Goal: Task Accomplishment & Management: Manage account settings

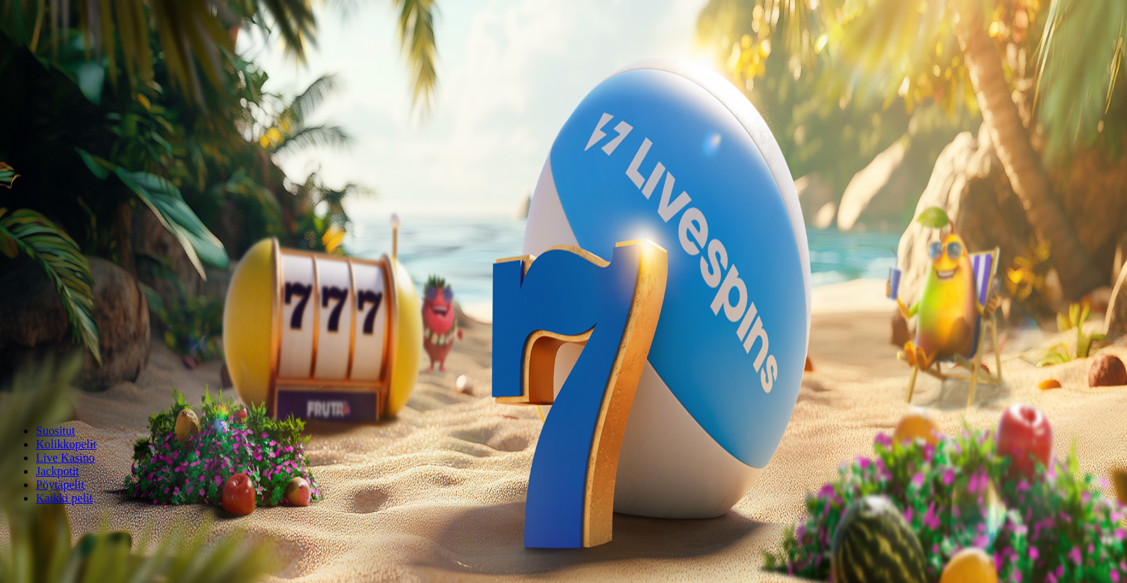
click at [115, 62] on button "Kirjaudu" at bounding box center [103, 54] width 49 height 16
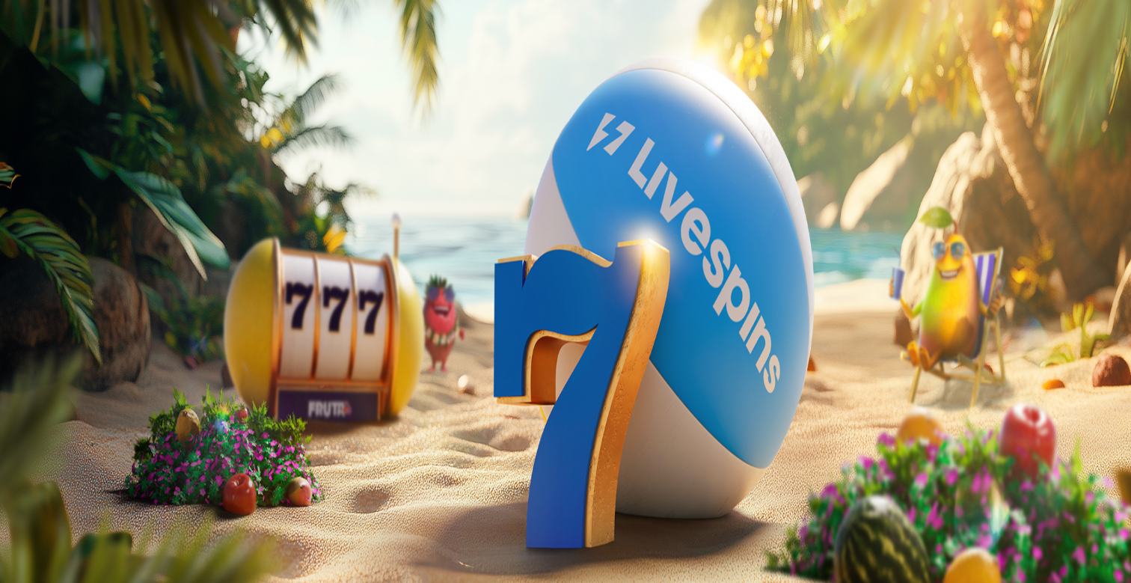
click at [86, 114] on span "Tarjoukset" at bounding box center [61, 107] width 50 height 13
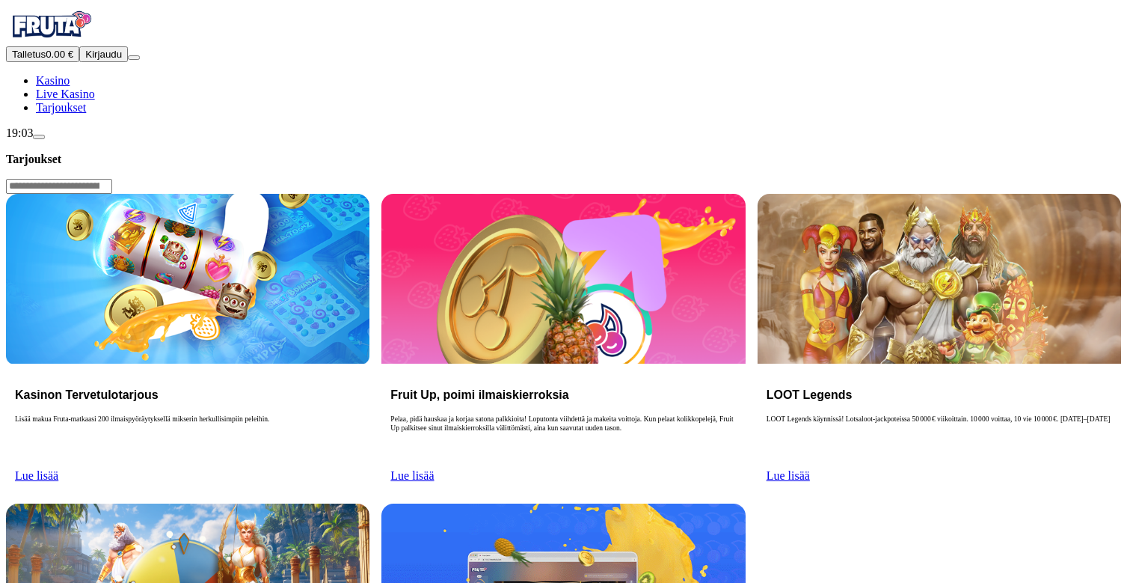
click at [103, 60] on span "Kirjaudu" at bounding box center [103, 54] width 37 height 11
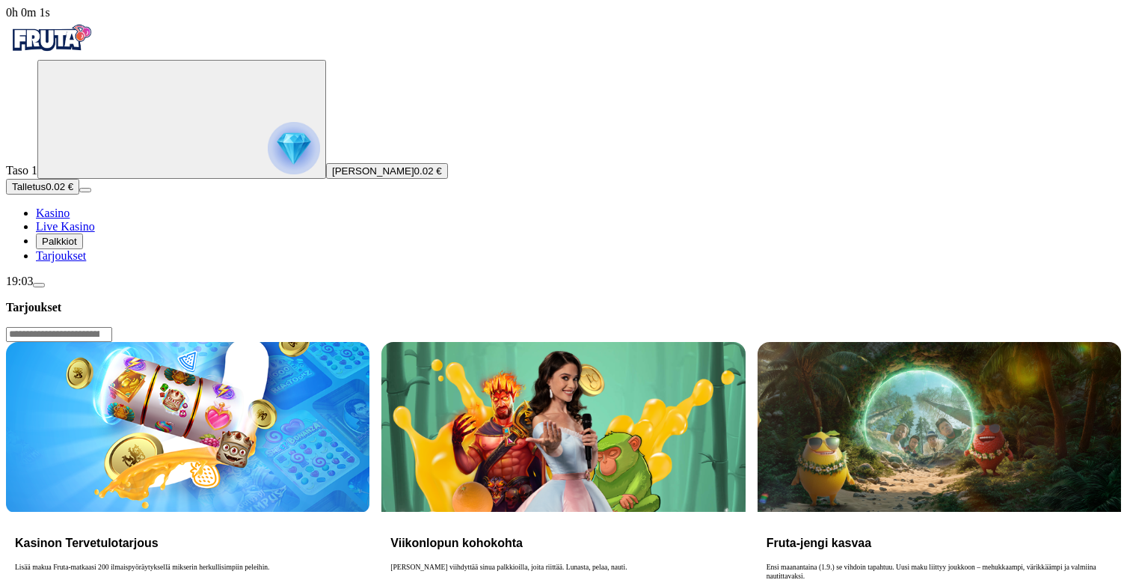
click at [77, 247] on span "Palkkiot" at bounding box center [59, 241] width 35 height 11
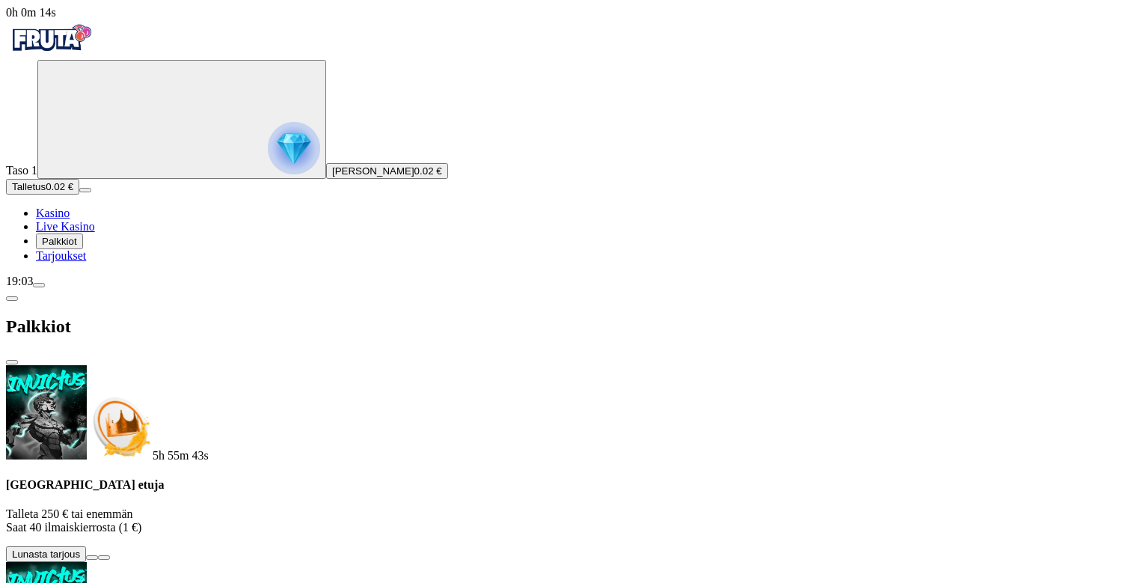
scroll to position [192, 0]
click at [39, 285] on span "menu icon" at bounding box center [39, 285] width 0 height 0
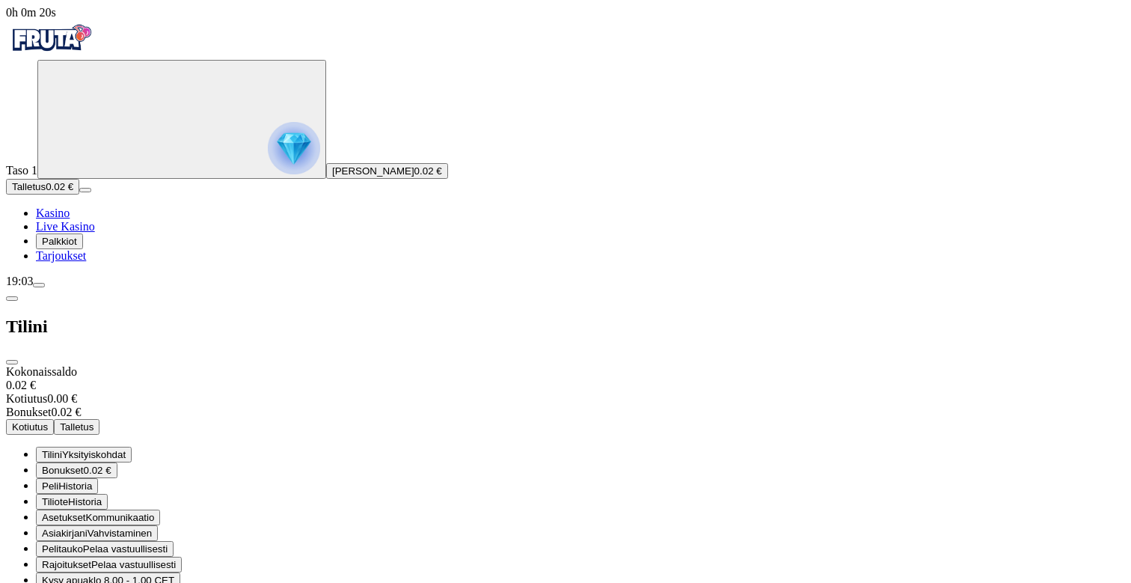
click at [111, 464] on span "0.02 €" at bounding box center [98, 469] width 28 height 11
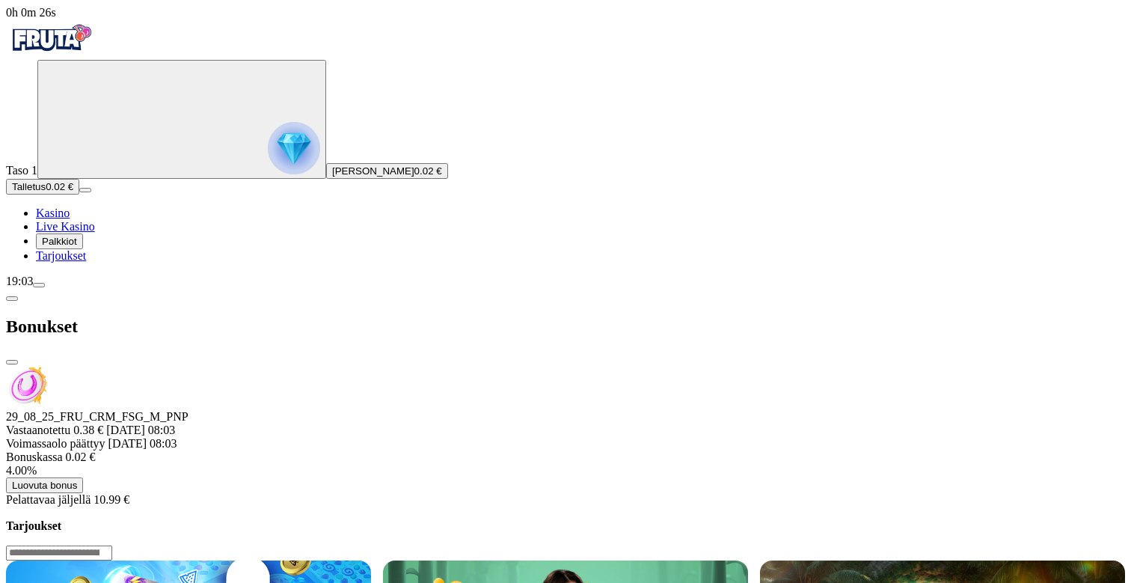
click at [175, 288] on div "Bonukset" at bounding box center [565, 326] width 1119 height 77
click at [12, 298] on span "chevron-left icon" at bounding box center [12, 298] width 0 height 0
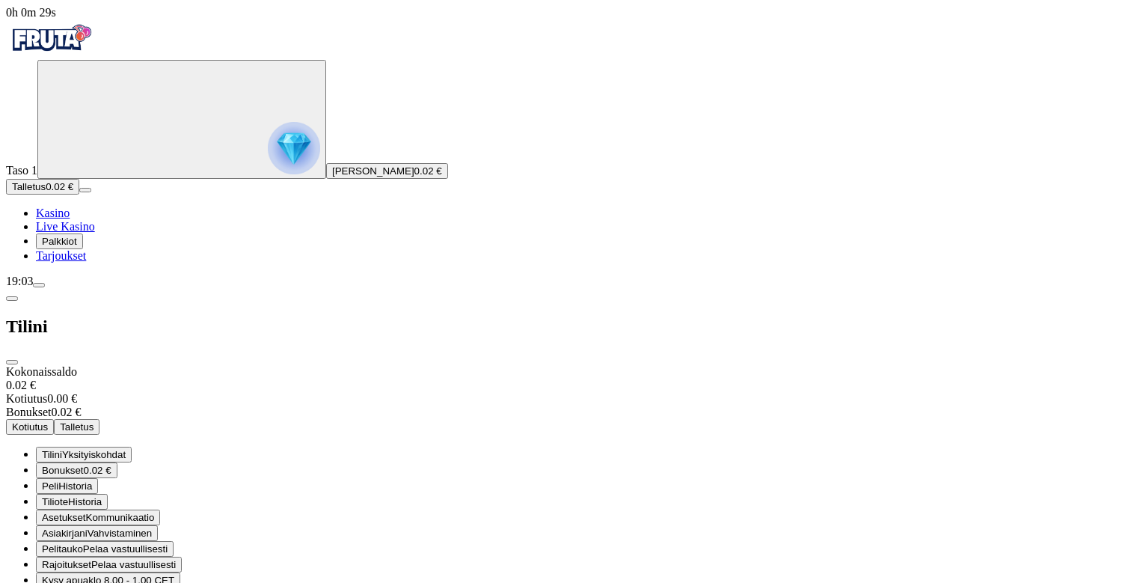
click at [62, 449] on span "Tilini" at bounding box center [52, 454] width 20 height 11
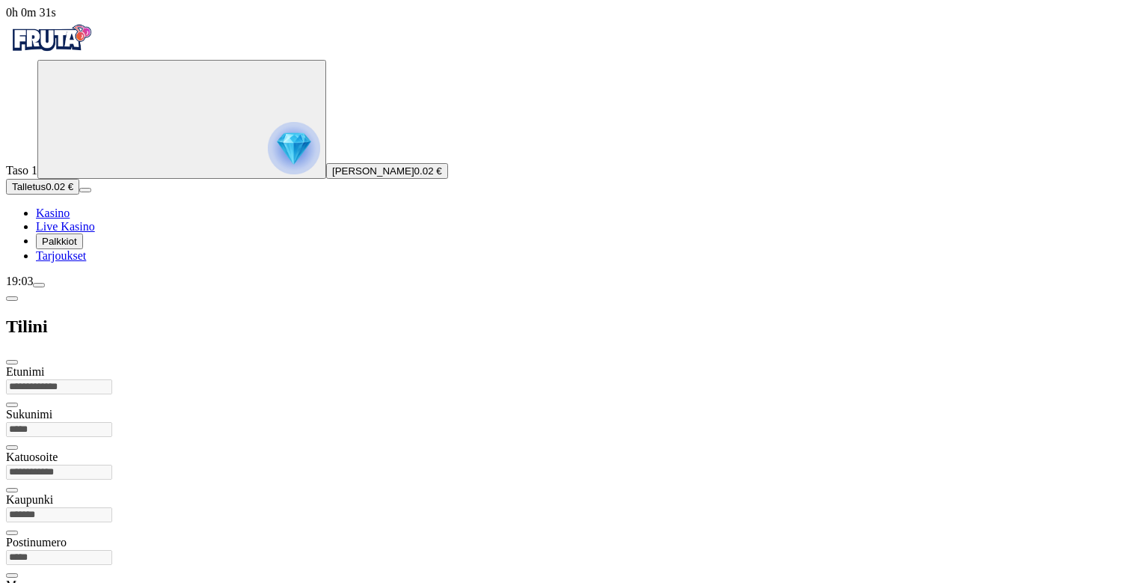
click at [12, 298] on span "chevron-left icon" at bounding box center [12, 298] width 0 height 0
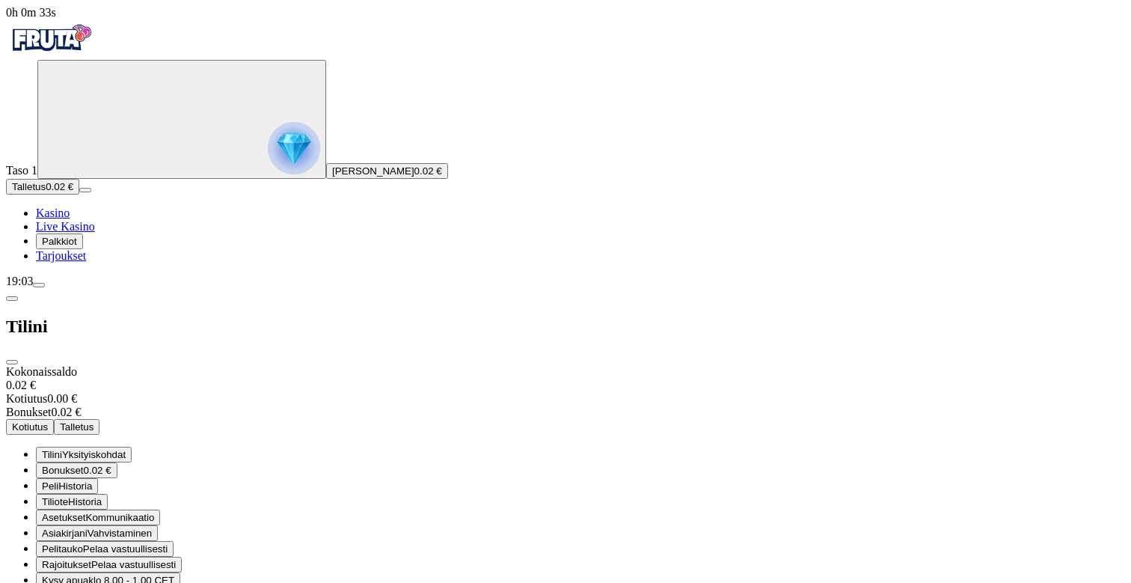
click at [155, 512] on span "Kommunikaatio" at bounding box center [120, 517] width 69 height 11
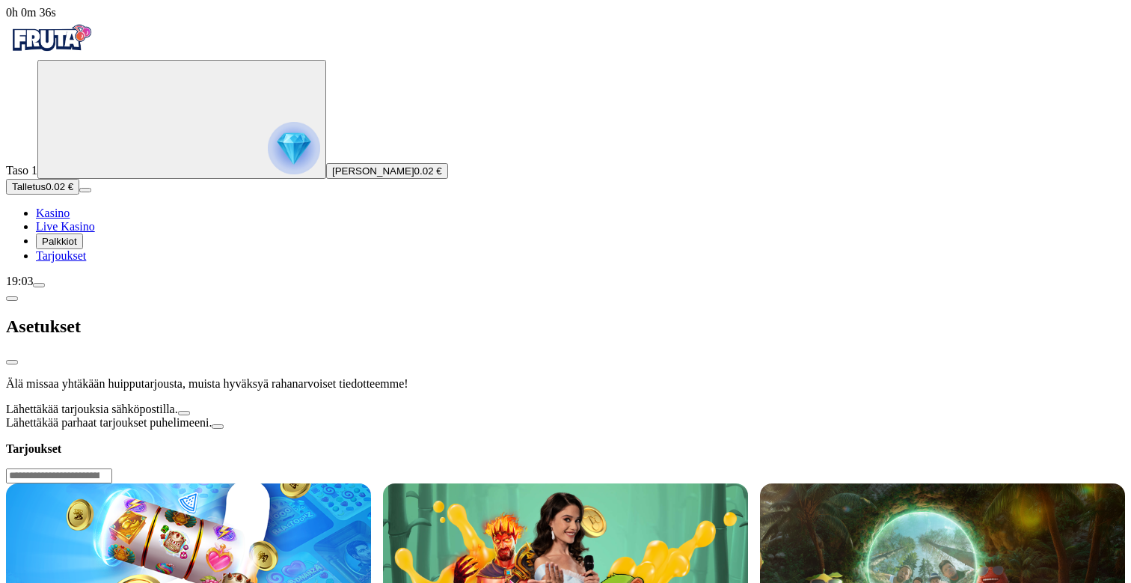
click at [12, 298] on span "chevron-left icon" at bounding box center [12, 298] width 0 height 0
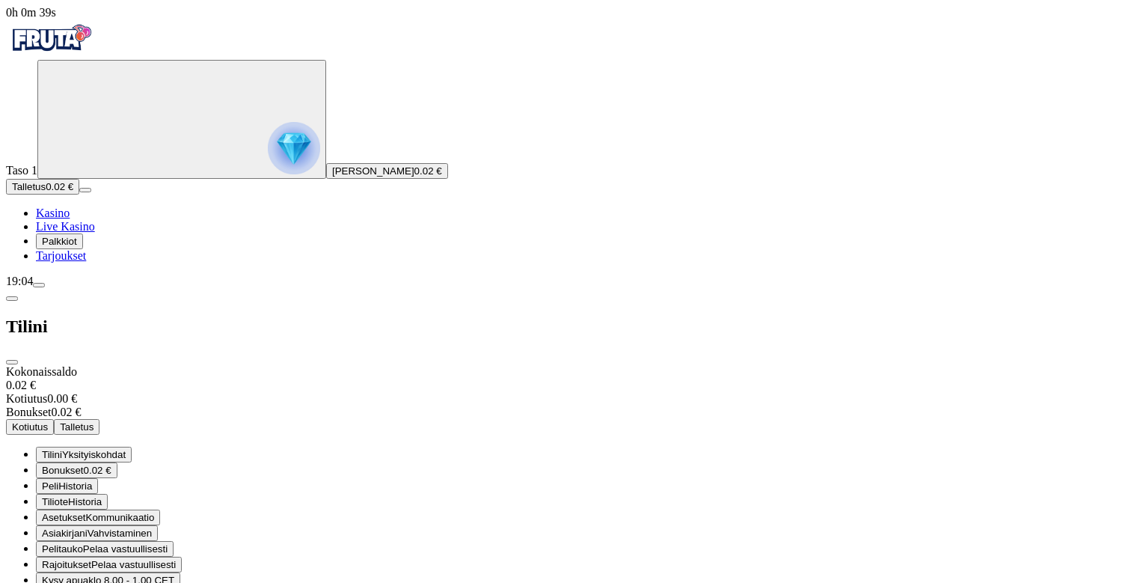
click at [68, 496] on span "Tiliote" at bounding box center [55, 501] width 26 height 11
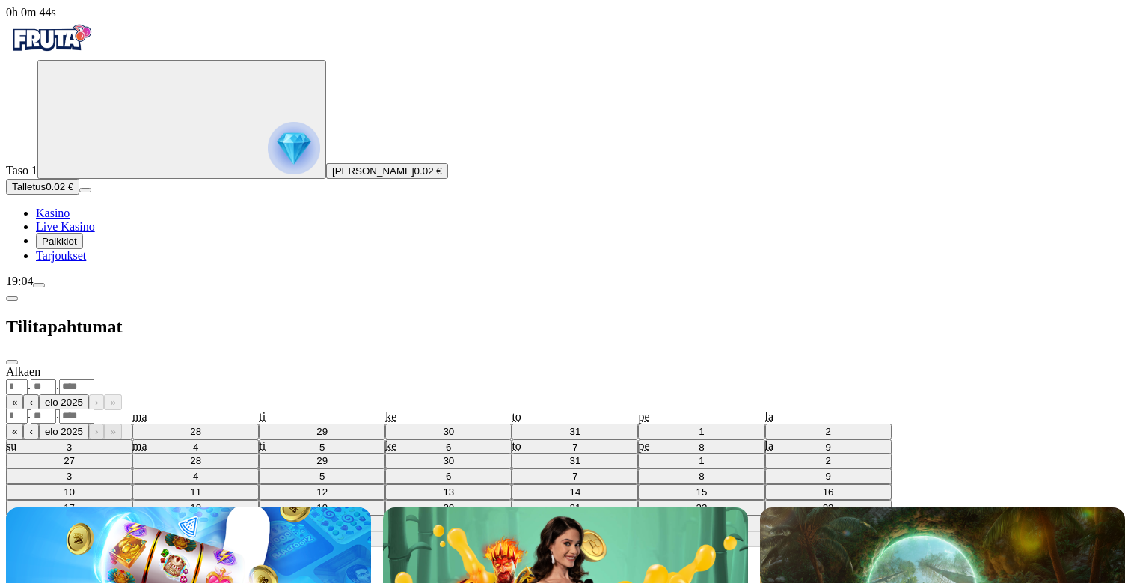
click at [12, 298] on span "chevron-left icon" at bounding box center [12, 298] width 0 height 0
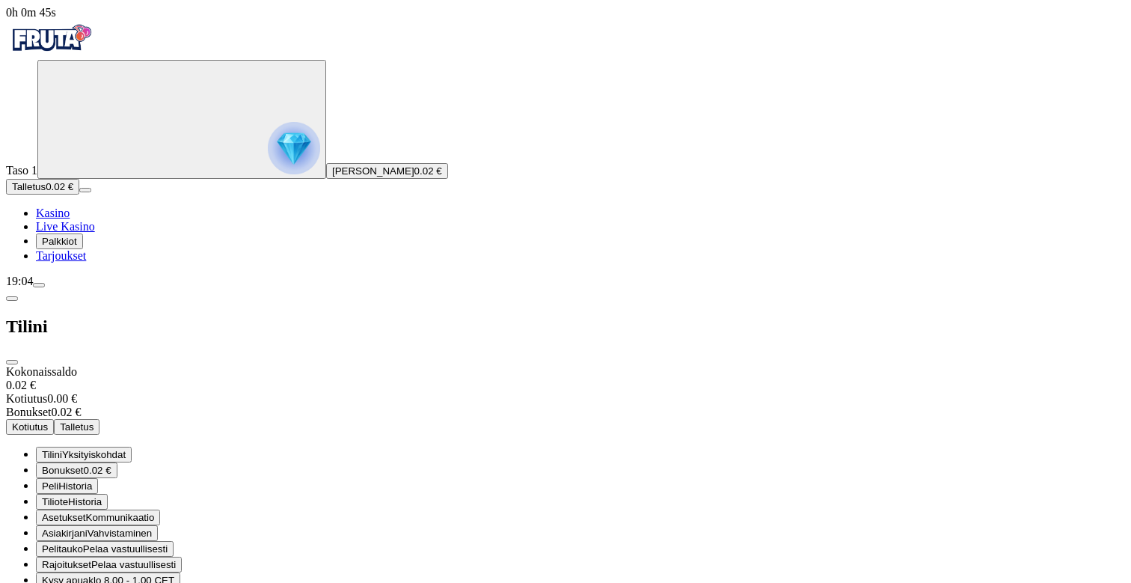
click at [92, 480] on span "Historia" at bounding box center [75, 485] width 34 height 11
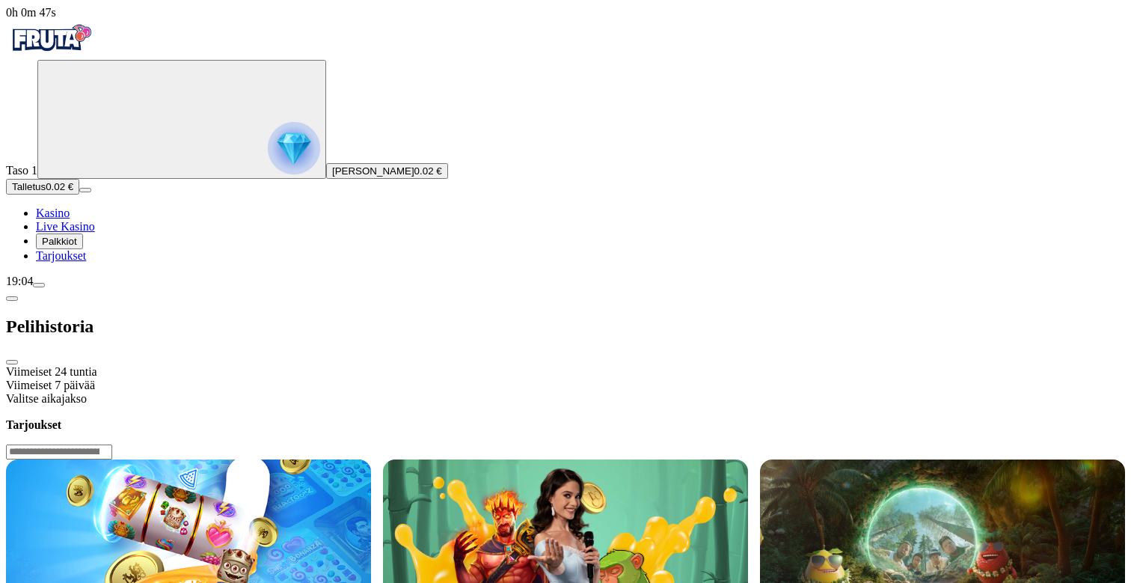
click at [316, 392] on div "Valitse aikajakso" at bounding box center [565, 398] width 1119 height 13
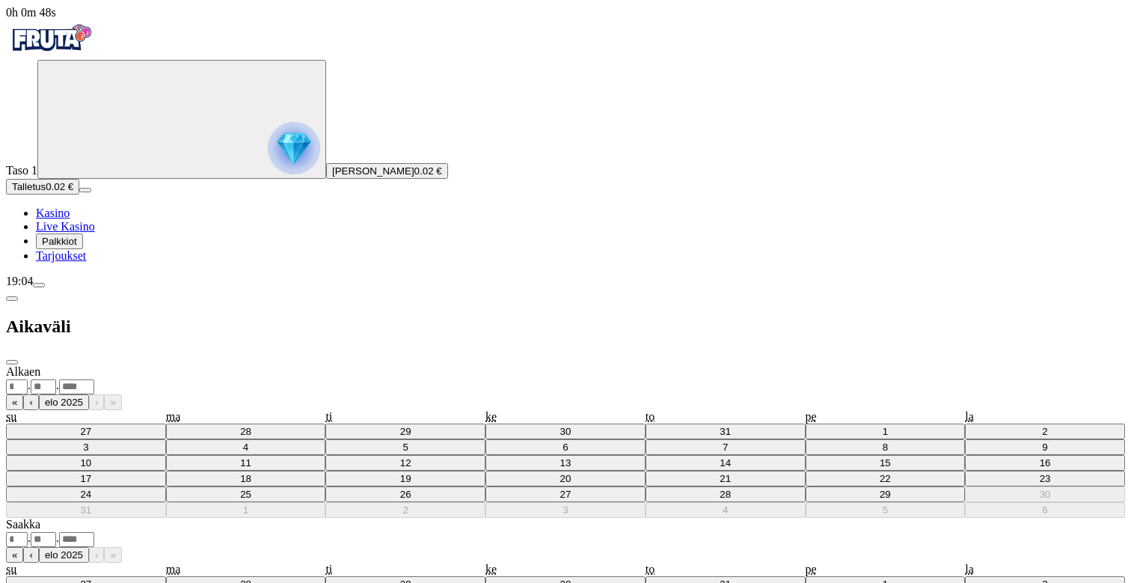
click at [12, 298] on span "chevron-left icon" at bounding box center [12, 298] width 0 height 0
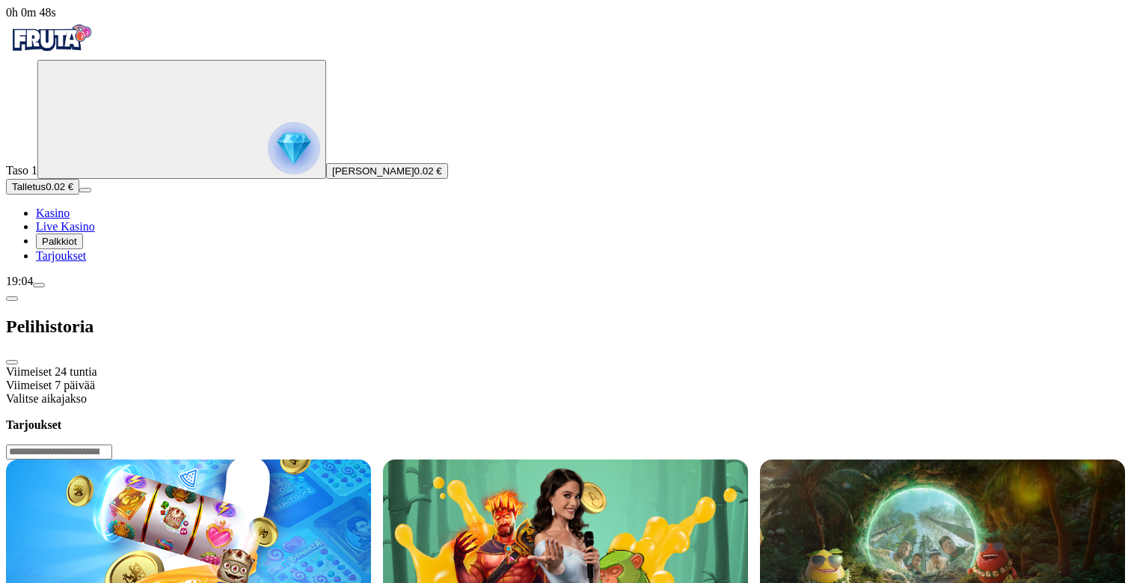
click at [266, 378] on div "Viimeiset 7 päivää" at bounding box center [565, 384] width 1119 height 13
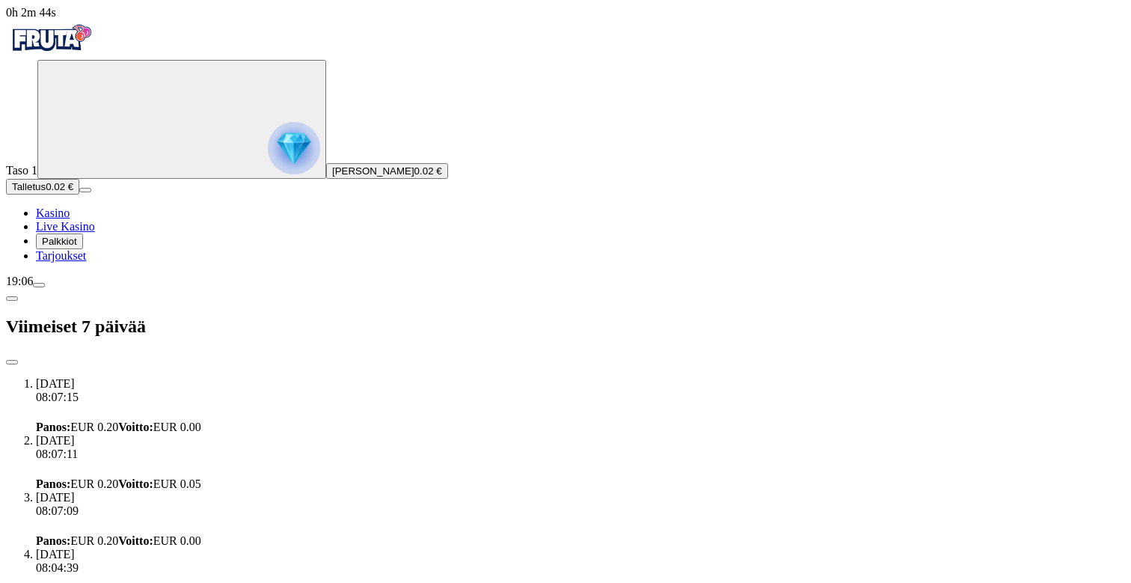
scroll to position [2118, 0]
click at [12, 298] on span "chevron-left icon" at bounding box center [12, 298] width 0 height 0
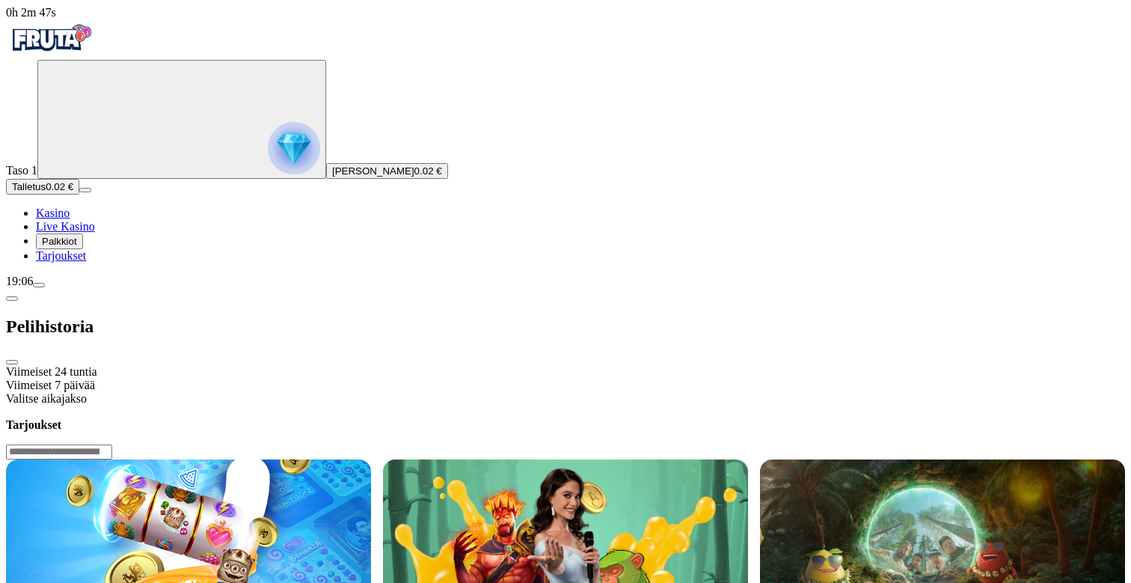
click at [337, 365] on div "Viimeiset 24 tuntia" at bounding box center [565, 371] width 1119 height 13
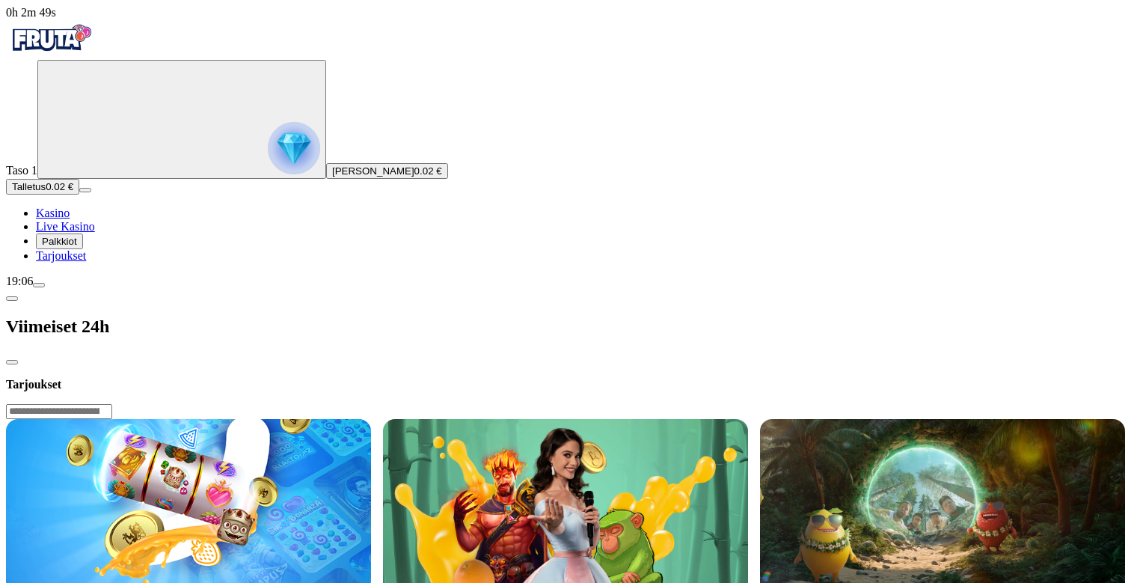
click at [12, 298] on span "chevron-left icon" at bounding box center [12, 298] width 0 height 0
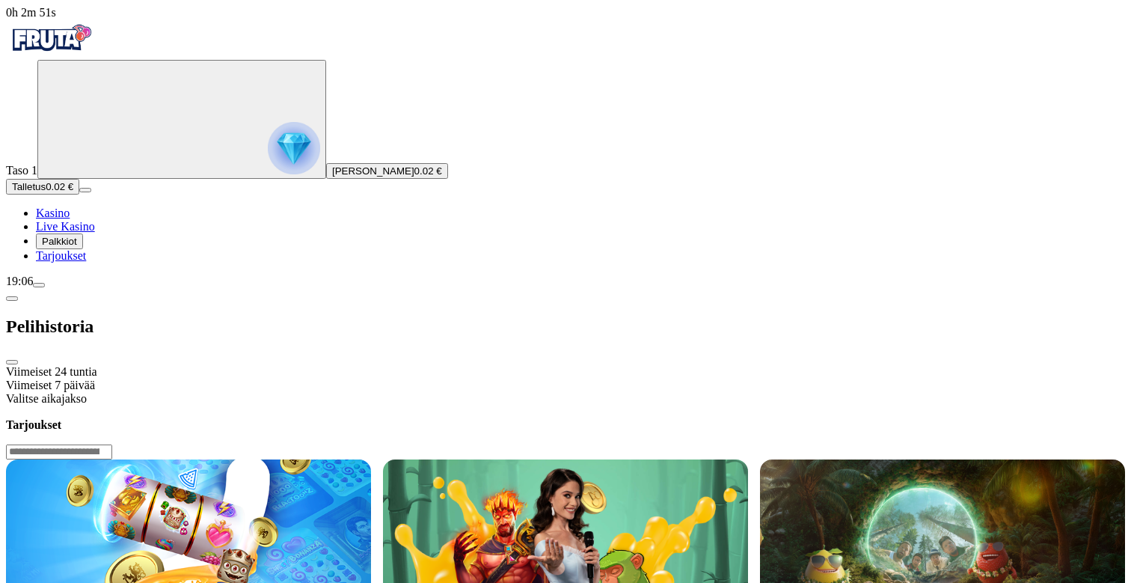
click at [85, 233] on span "Live Kasino" at bounding box center [65, 226] width 59 height 13
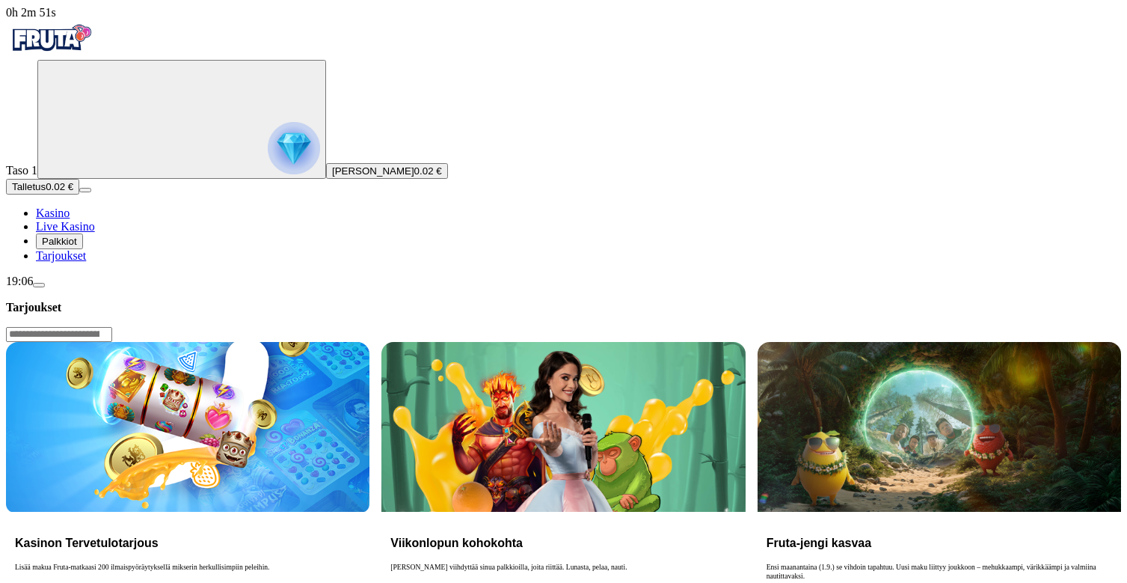
click at [73, 247] on span "Palkkiot" at bounding box center [59, 241] width 35 height 11
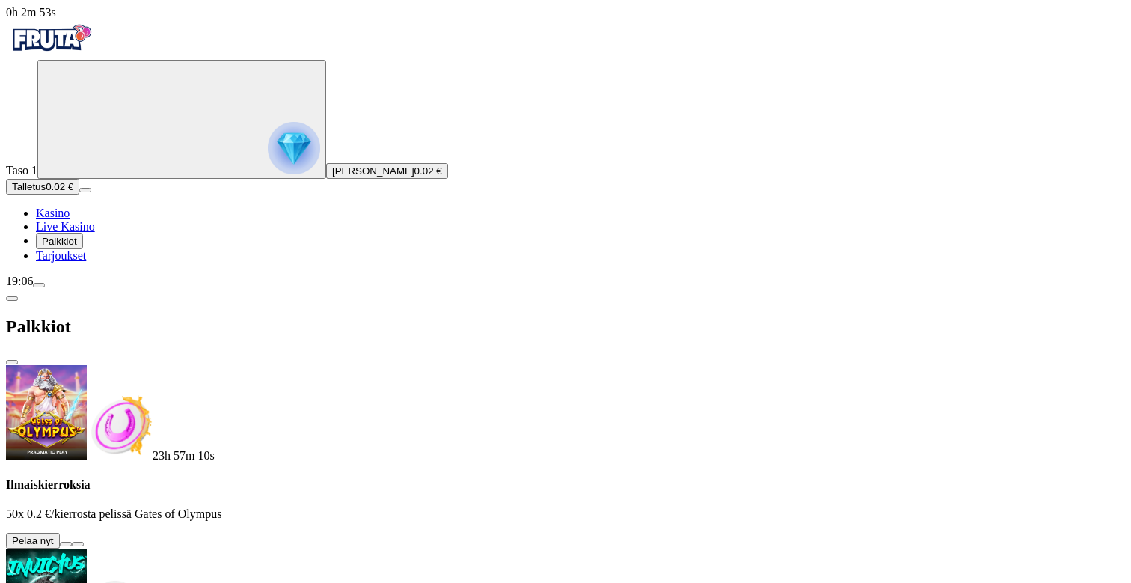
click at [86, 262] on span "Tarjoukset" at bounding box center [61, 255] width 50 height 13
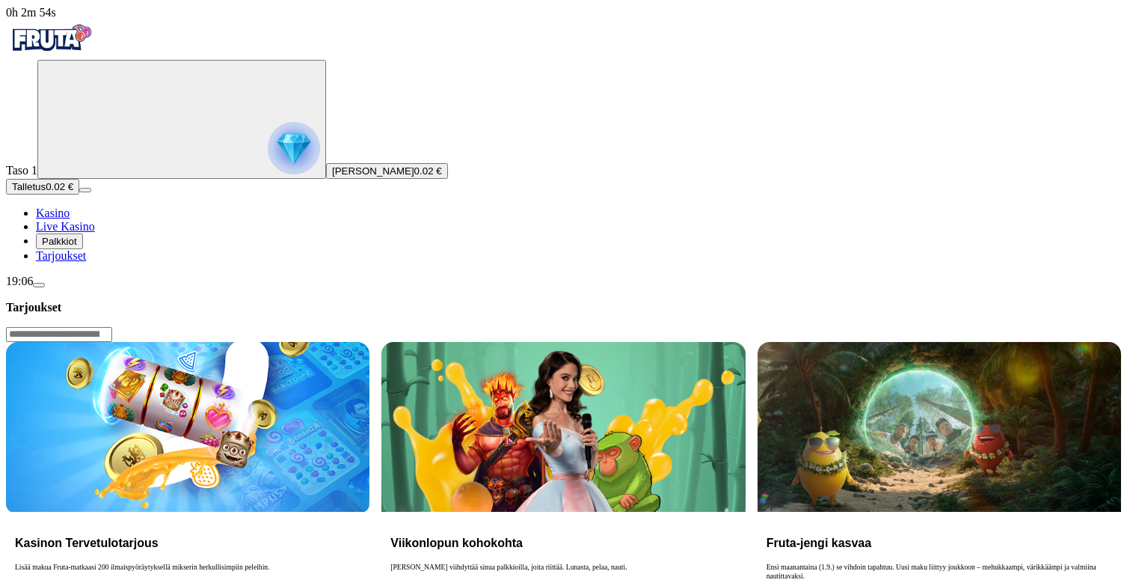
click at [83, 249] on button "Palkkiot" at bounding box center [59, 241] width 47 height 16
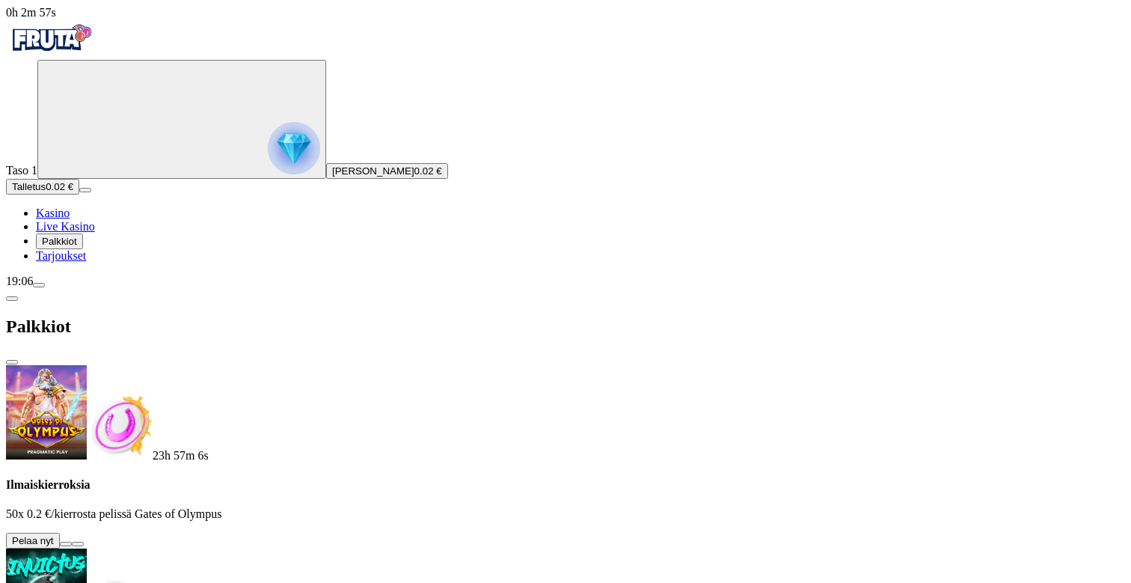
click at [72, 542] on button at bounding box center [66, 544] width 12 height 4
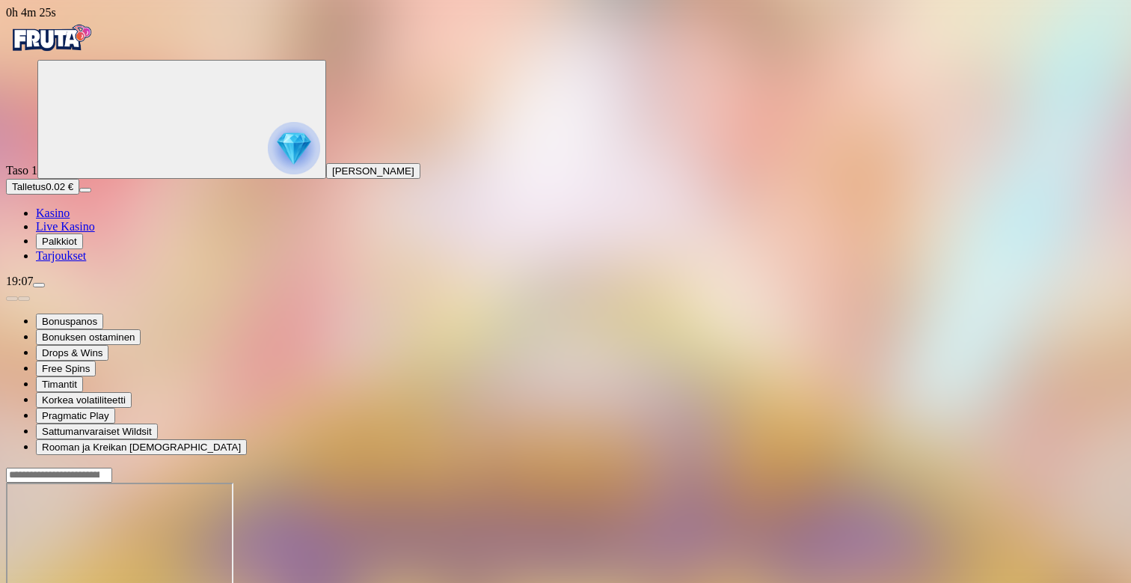
click at [68, 247] on span "Palkkiot" at bounding box center [59, 241] width 35 height 11
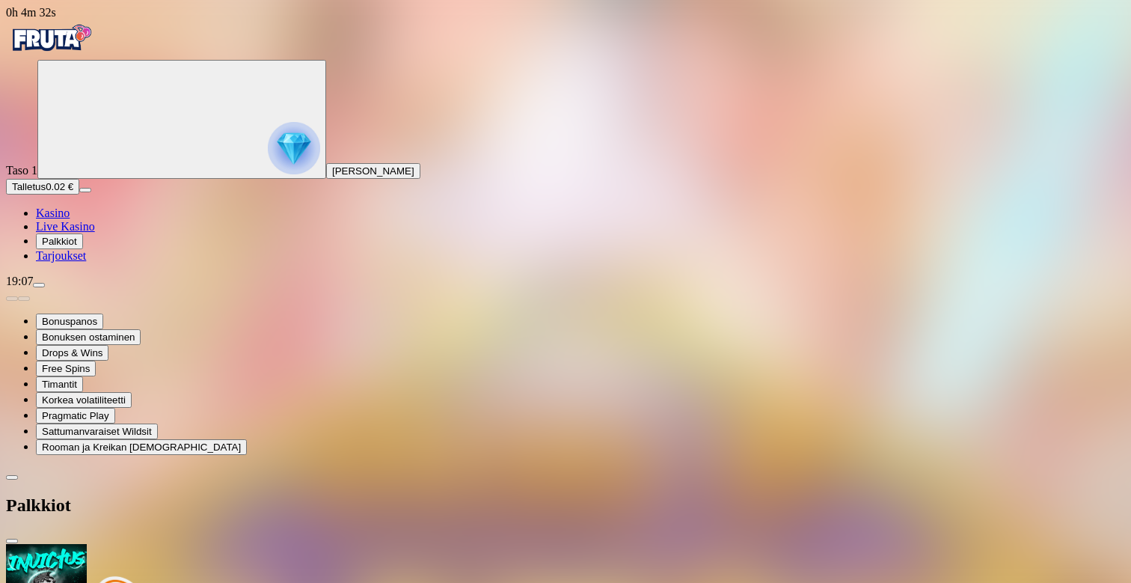
scroll to position [117, 0]
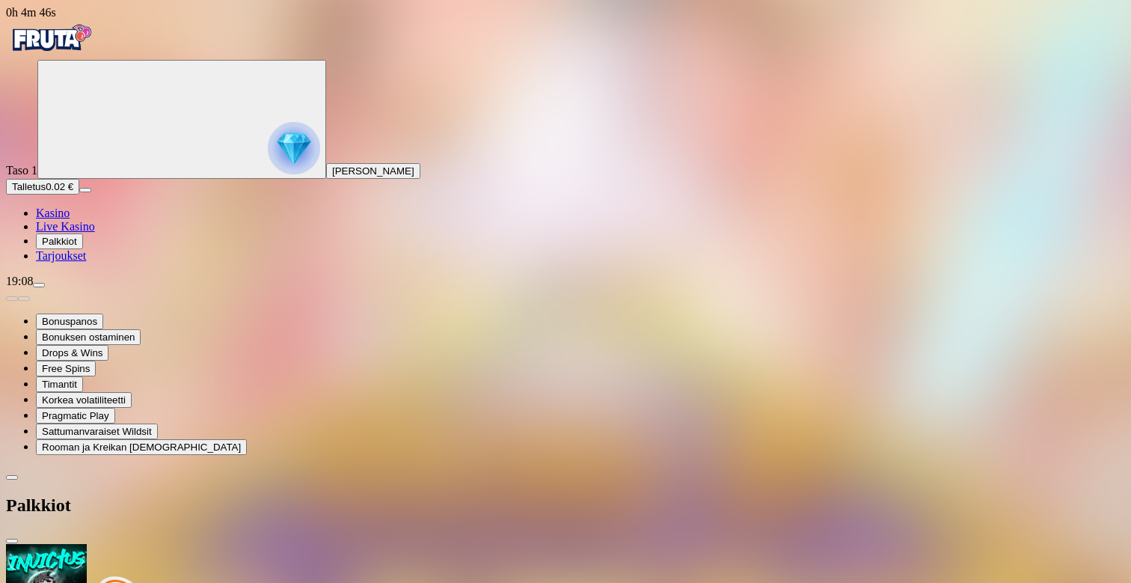
click at [12, 541] on span "close icon" at bounding box center [12, 541] width 0 height 0
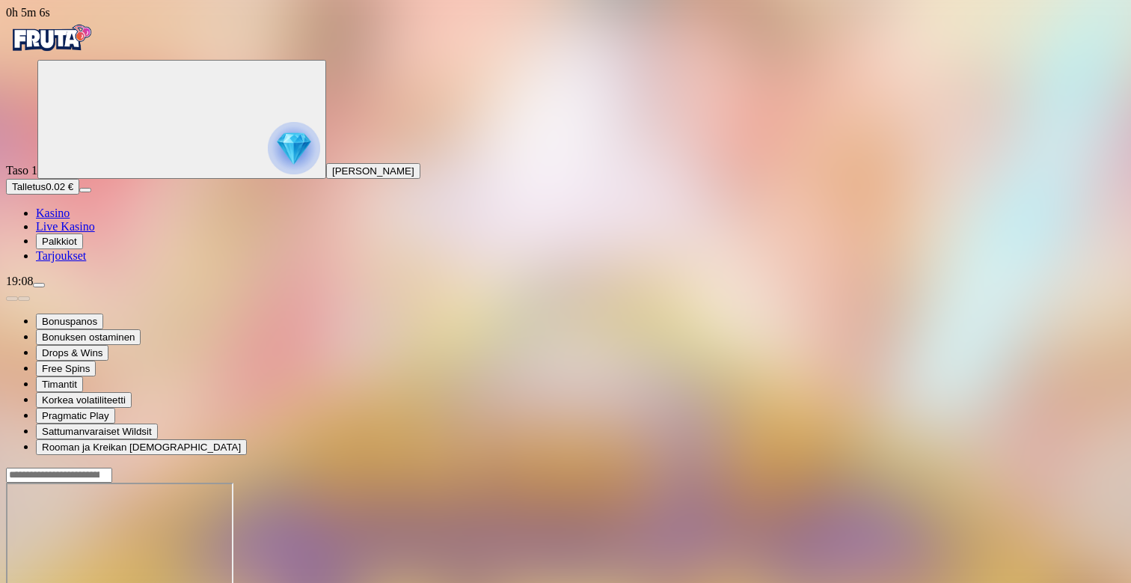
click at [96, 42] on img "Primary" at bounding box center [51, 37] width 90 height 37
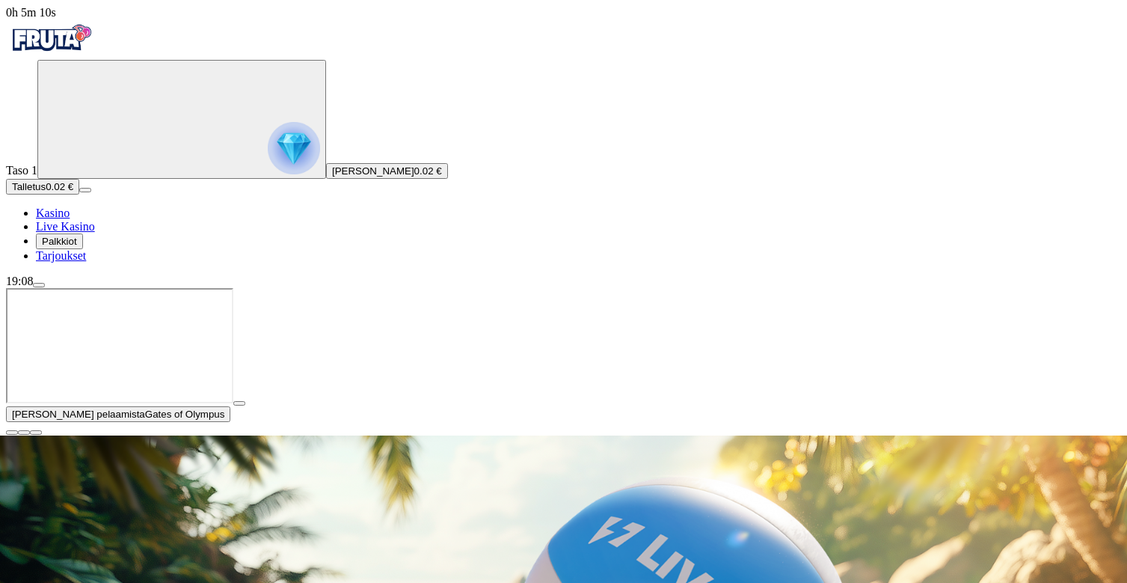
click at [12, 432] on span "close icon" at bounding box center [12, 432] width 0 height 0
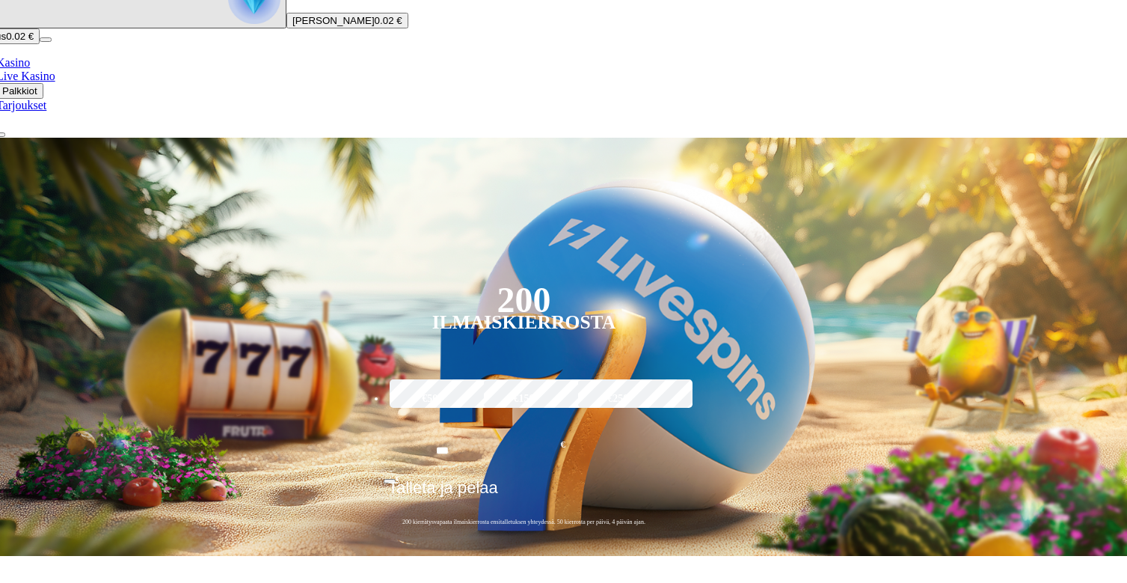
scroll to position [148, 40]
